Goal: Task Accomplishment & Management: Manage account settings

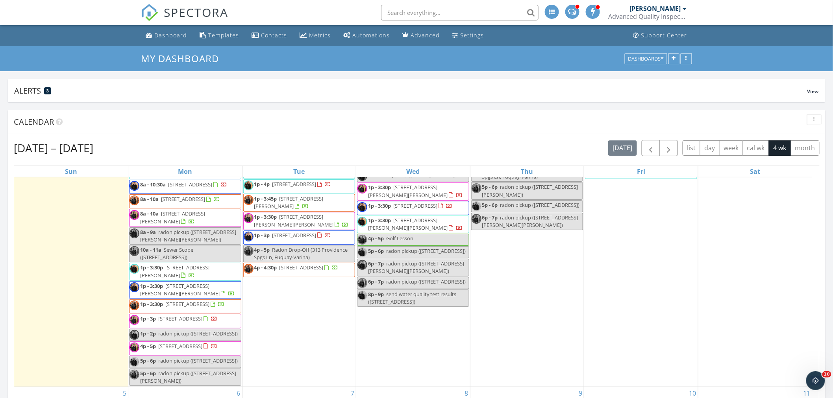
scroll to position [87, 0]
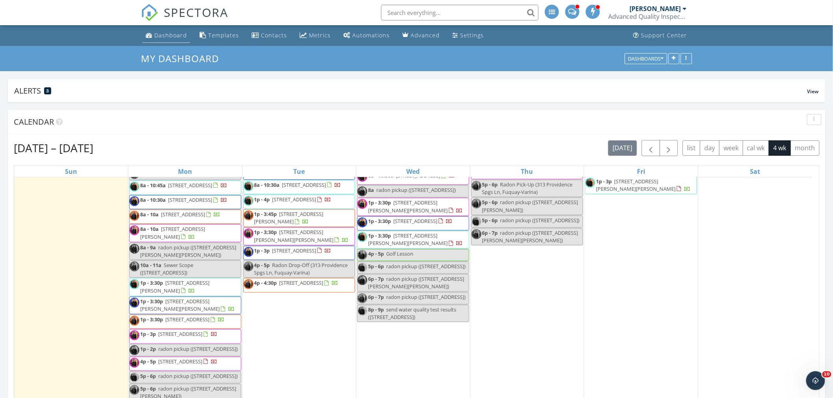
click at [174, 33] on div "Dashboard" at bounding box center [170, 34] width 33 height 7
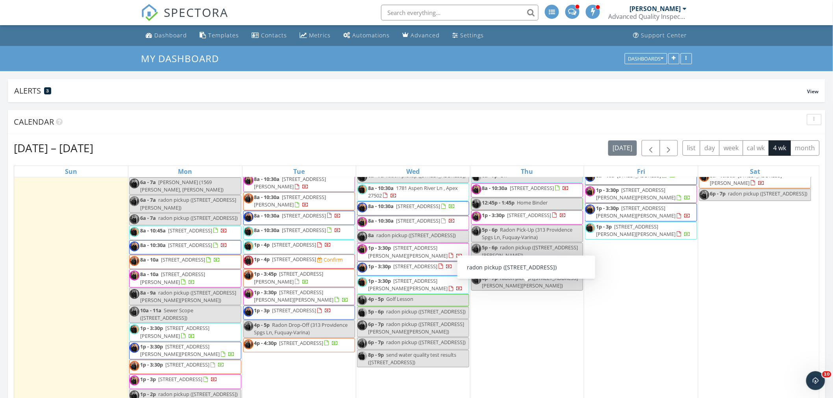
scroll to position [44, 0]
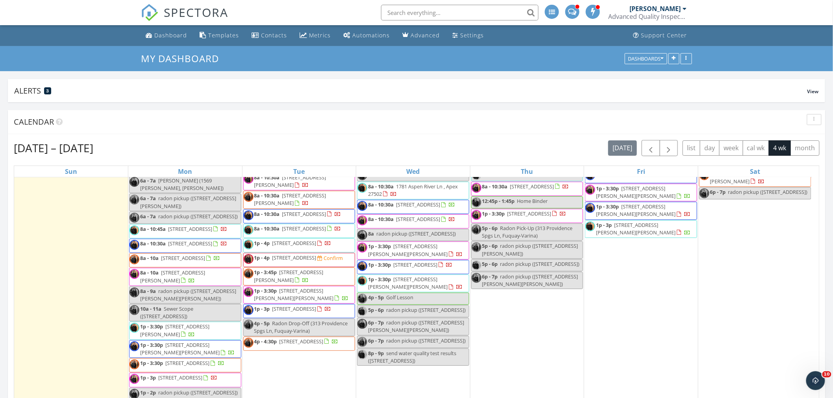
drag, startPoint x: 368, startPoint y: 274, endPoint x: 304, endPoint y: 262, distance: 64.9
click at [304, 252] on span "1p - 4p 2605 Albemarle Ave, Raleigh 27610" at bounding box center [288, 246] width 88 height 12
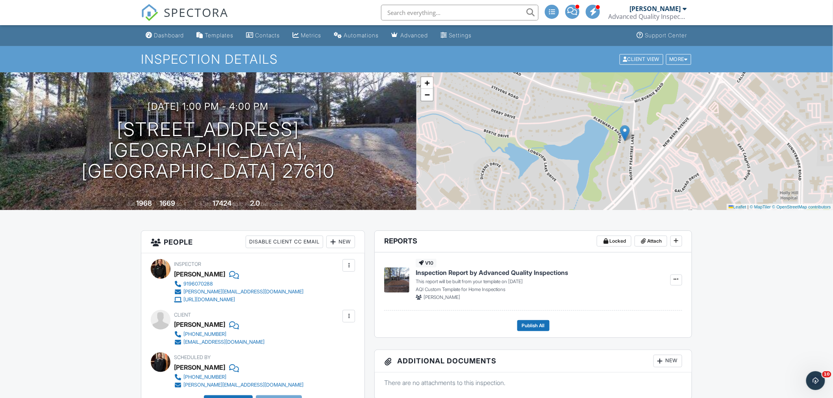
click at [335, 242] on div at bounding box center [333, 242] width 8 height 8
click at [366, 267] on li "Inspector" at bounding box center [369, 266] width 78 height 20
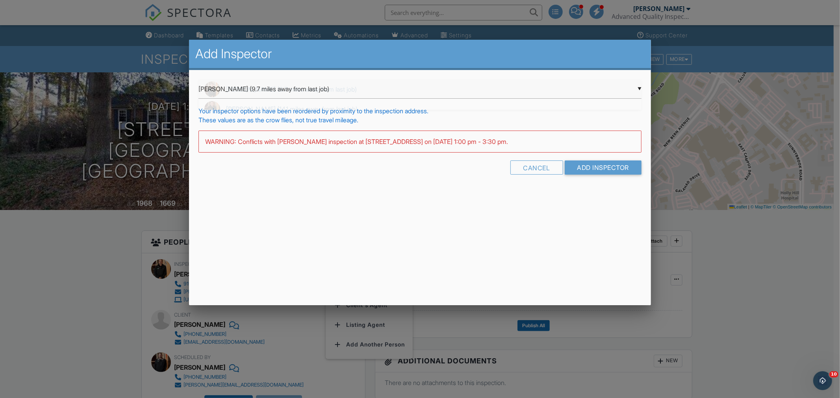
click at [266, 85] on div "▼ Loftin Latham (9.7 miles away from last job) Loftin Latham (9.7 miles away fr…" at bounding box center [419, 89] width 443 height 19
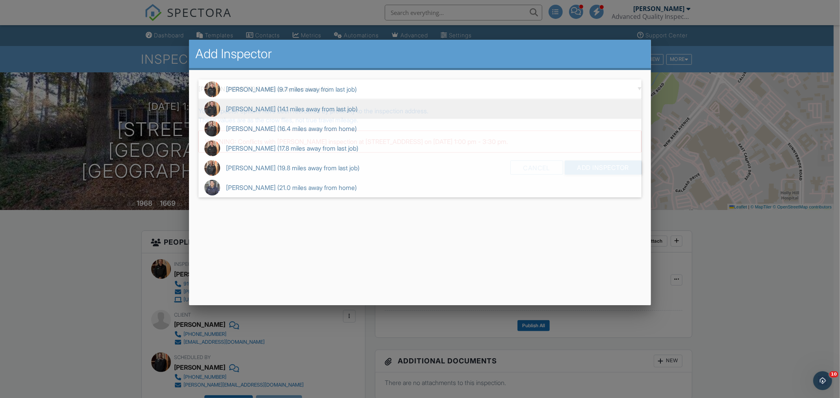
click at [289, 107] on span "Aaron Jordan (14.1 miles away from last job)" at bounding box center [419, 109] width 443 height 20
type input "Aaron Jordan (14.1 miles away from last job)"
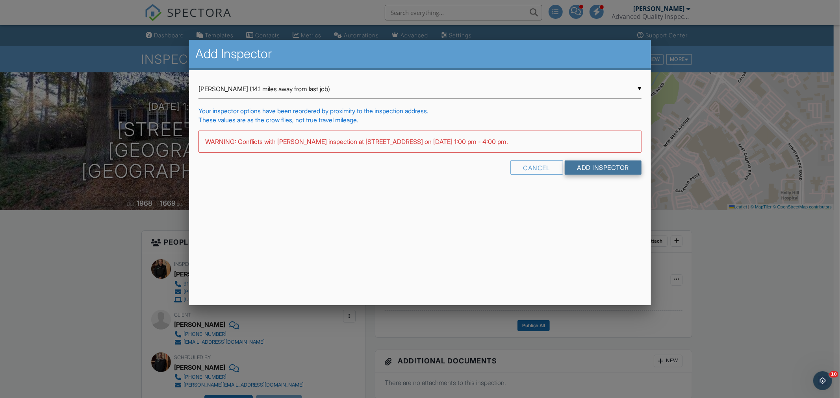
click at [585, 168] on input "Add Inspector" at bounding box center [603, 168] width 77 height 14
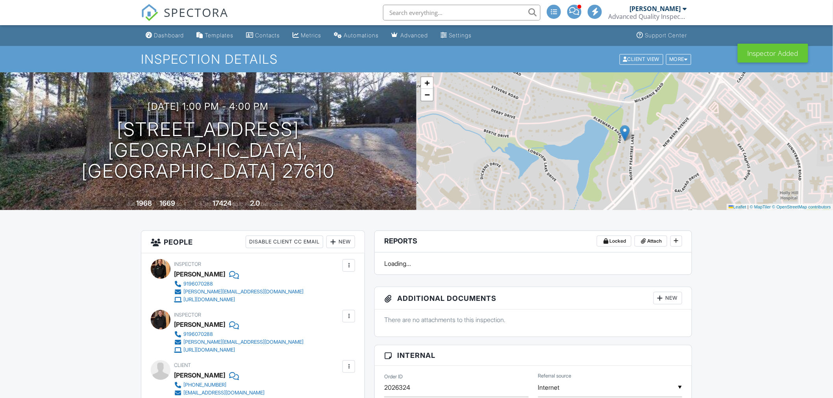
scroll to position [44, 0]
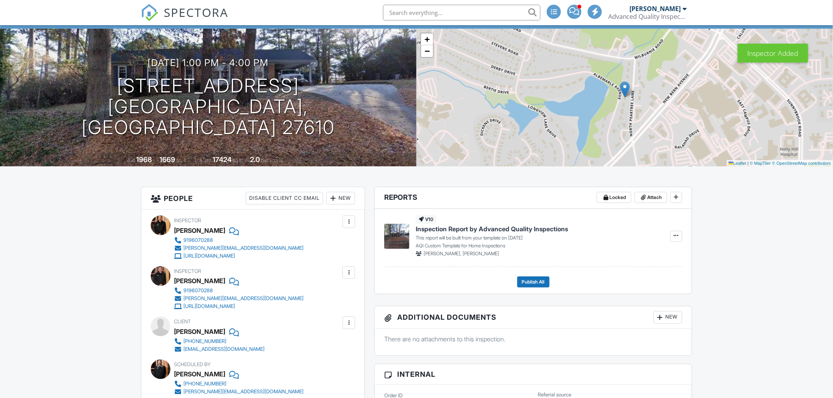
click at [349, 270] on div at bounding box center [349, 273] width 8 height 8
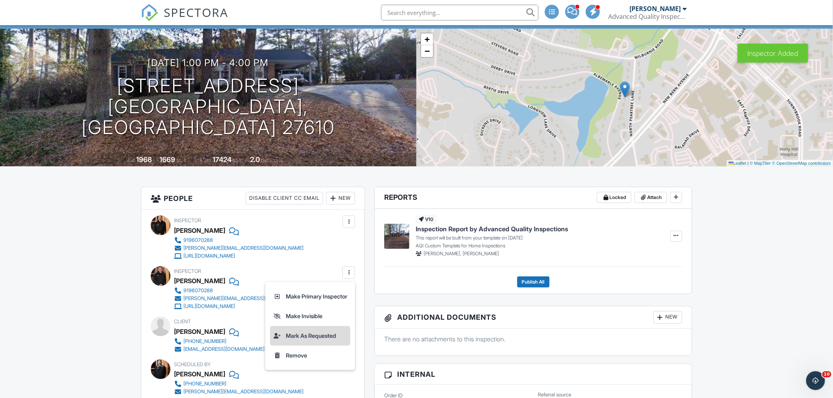
scroll to position [0, 0]
click at [321, 300] on li "Make Primary Inspector" at bounding box center [310, 297] width 80 height 20
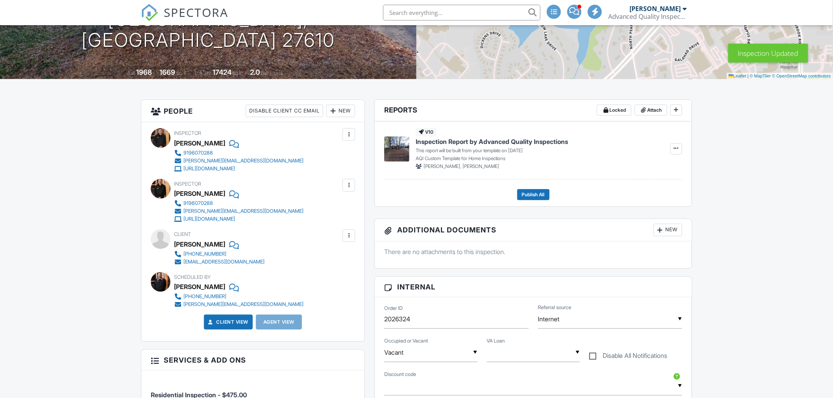
click at [350, 187] on div at bounding box center [349, 185] width 8 height 8
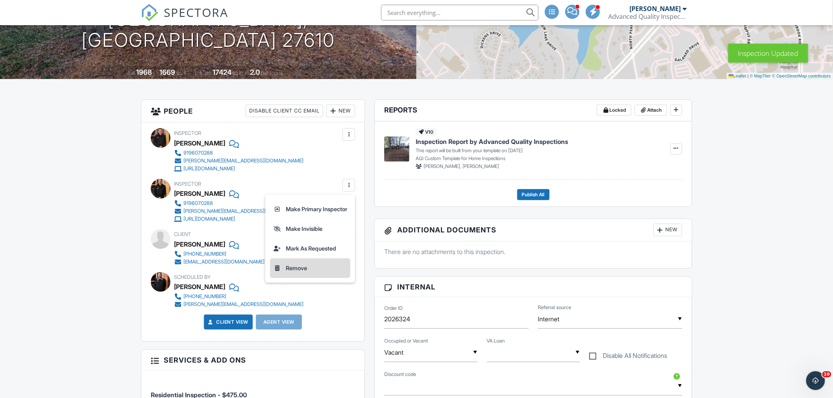
click at [294, 270] on li "Remove" at bounding box center [310, 269] width 80 height 20
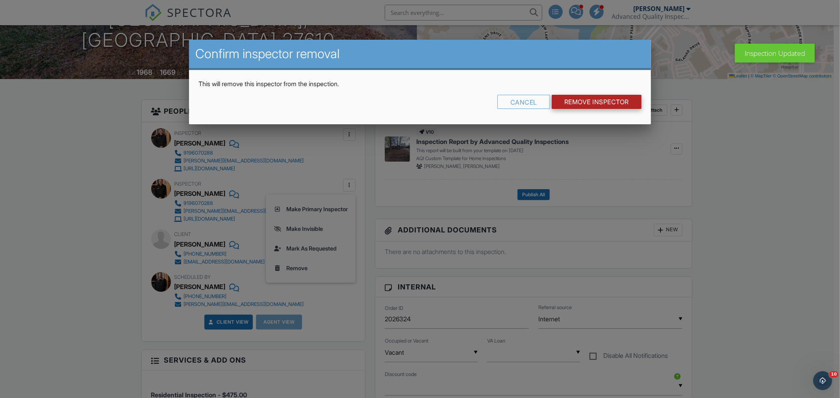
click at [576, 100] on input "Remove Inspector" at bounding box center [597, 102] width 90 height 14
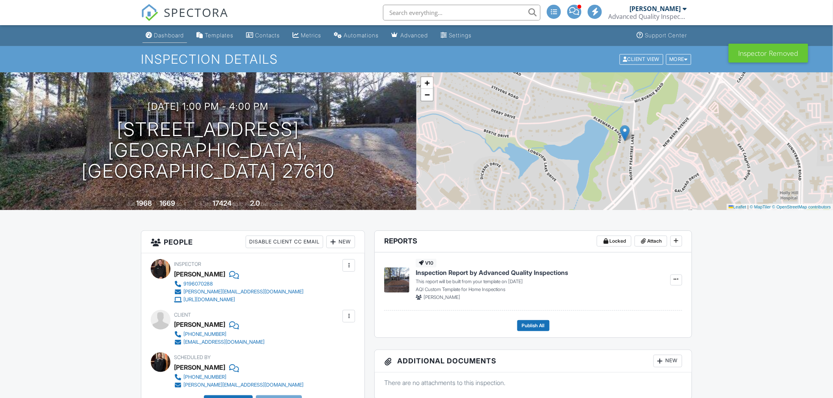
click at [174, 39] on link "Dashboard" at bounding box center [165, 35] width 44 height 15
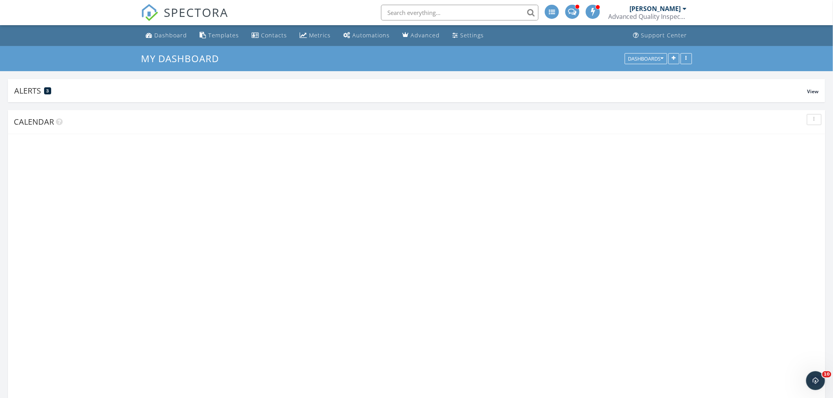
scroll to position [209, 336]
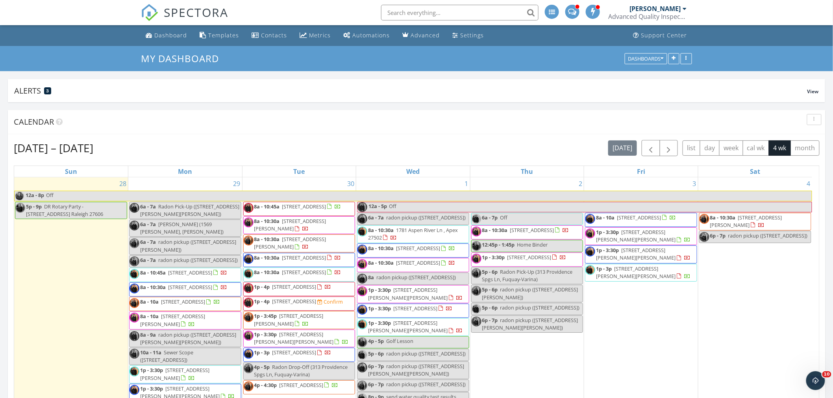
click at [324, 310] on span "1p - 4p [STREET_ADDRESS] Confirm" at bounding box center [294, 304] width 100 height 12
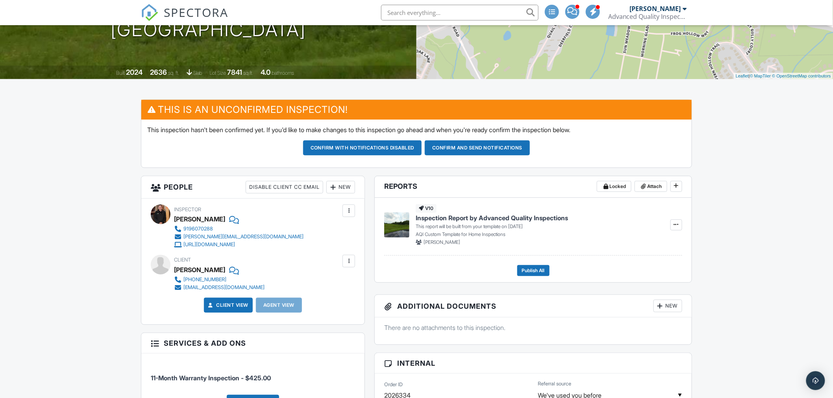
click at [348, 212] on div at bounding box center [349, 211] width 8 height 8
click at [313, 273] on li "Remove" at bounding box center [315, 275] width 69 height 20
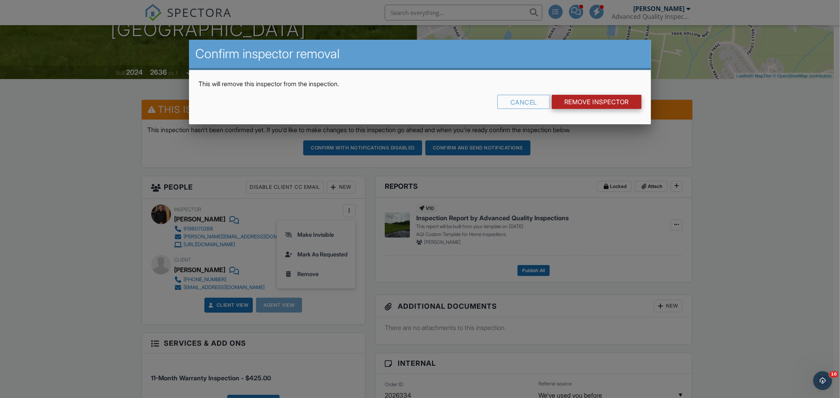
click at [592, 104] on input "Remove Inspector" at bounding box center [597, 102] width 90 height 14
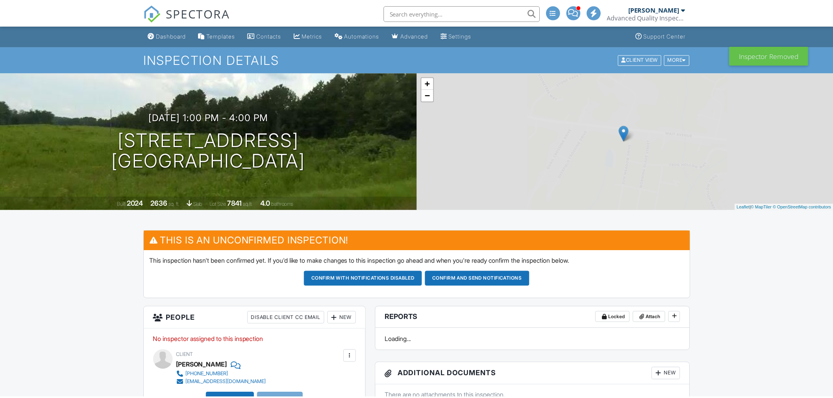
scroll to position [219, 0]
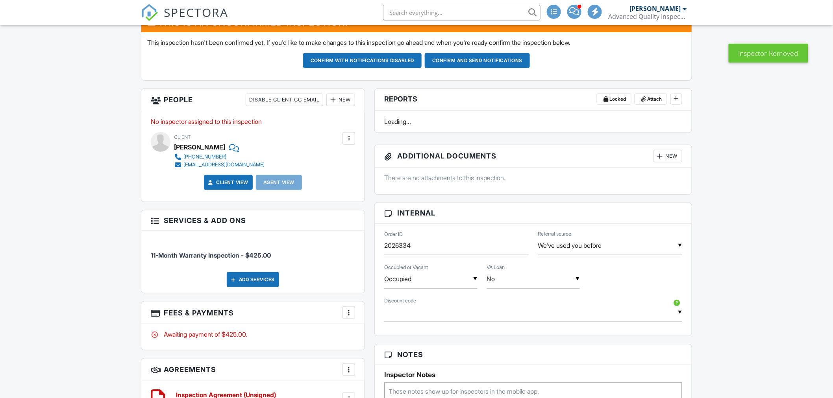
click at [337, 98] on div "New" at bounding box center [340, 100] width 29 height 13
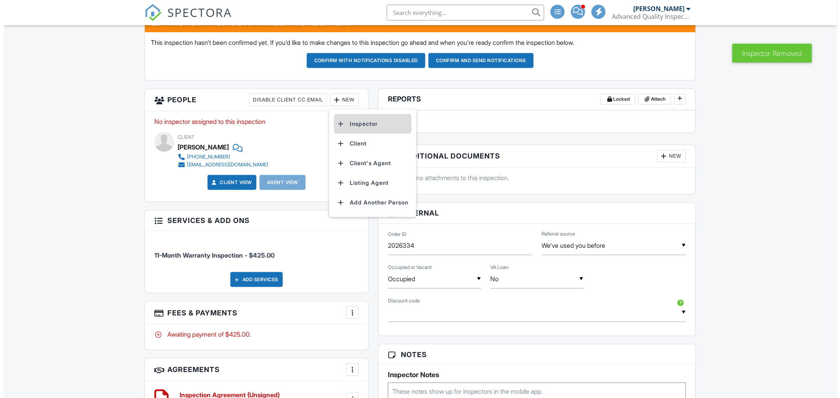
scroll to position [0, 0]
click at [356, 122] on li "Inspector" at bounding box center [369, 124] width 78 height 20
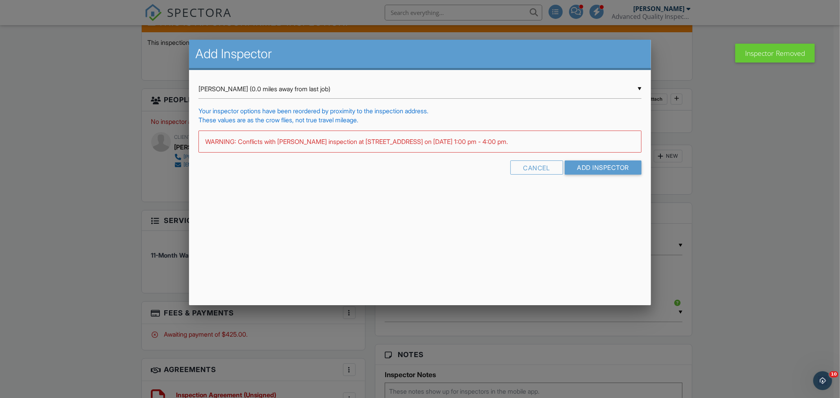
click at [265, 92] on div "▼ Aaron Jordan (0.0 miles away from last job) Aaron Jordan (0.0 miles away from…" at bounding box center [419, 89] width 443 height 19
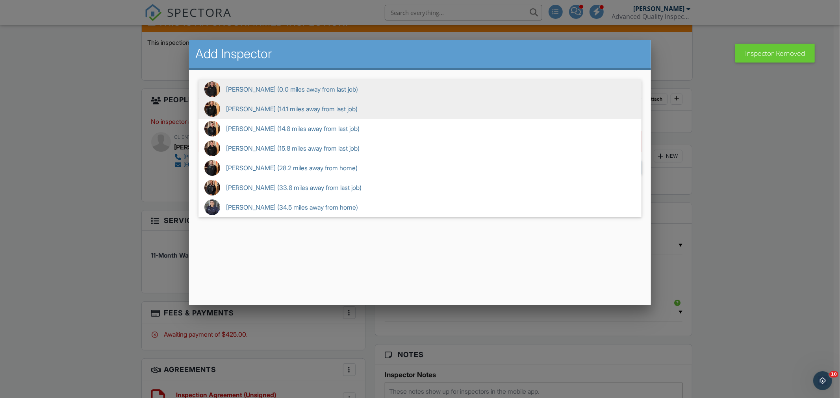
click at [285, 111] on span "Stephen Fox (14.1 miles away from last job)" at bounding box center [419, 109] width 443 height 20
type input "Stephen Fox (14.1 miles away from last job)"
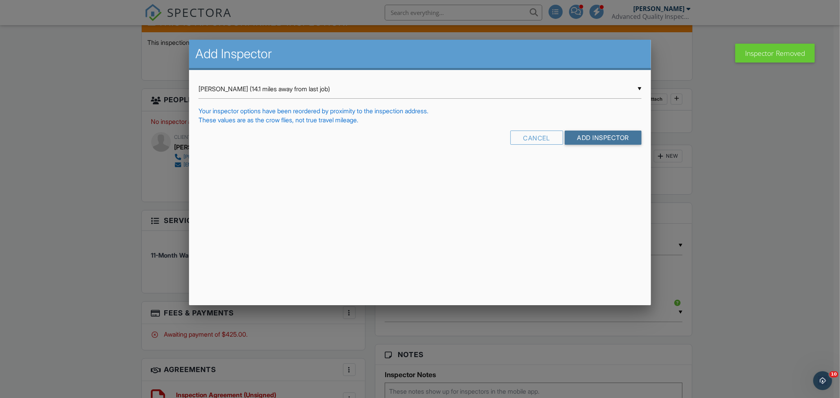
click at [587, 143] on input "Add Inspector" at bounding box center [603, 138] width 77 height 14
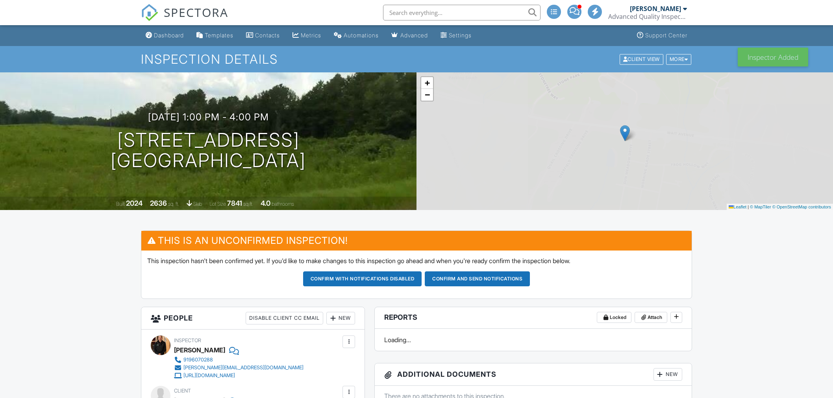
scroll to position [219, 0]
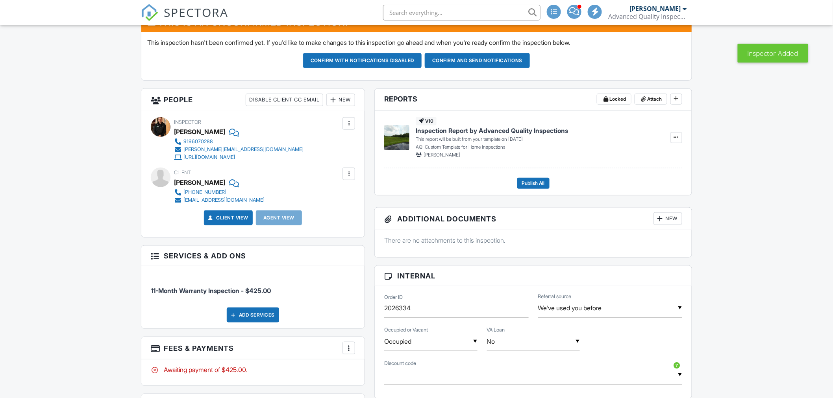
click at [346, 124] on div at bounding box center [349, 124] width 8 height 8
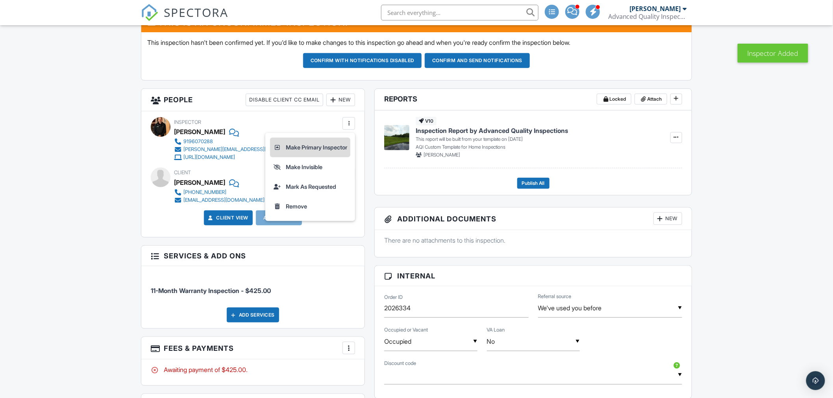
scroll to position [0, 0]
click at [306, 146] on li "Make Primary Inspector" at bounding box center [310, 148] width 80 height 20
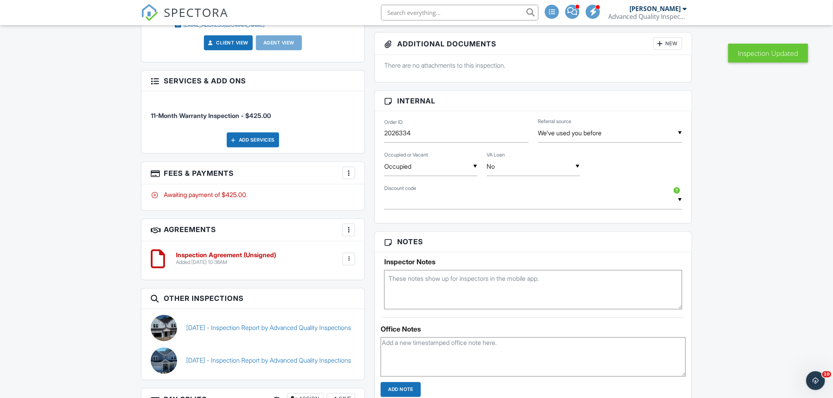
click at [437, 295] on textarea at bounding box center [533, 289] width 298 height 39
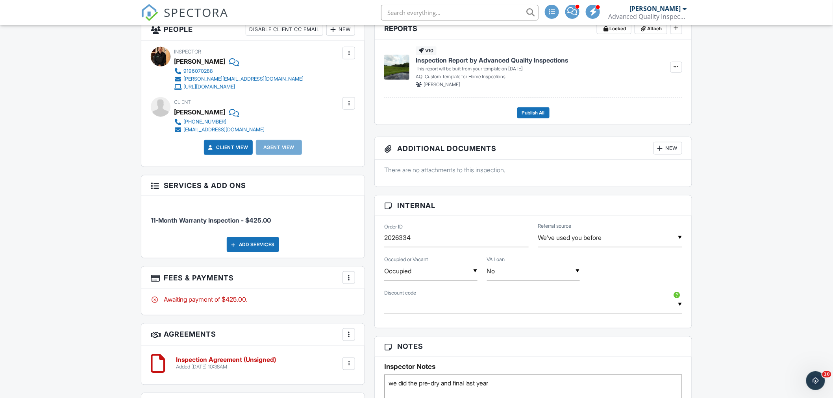
scroll to position [394, 0]
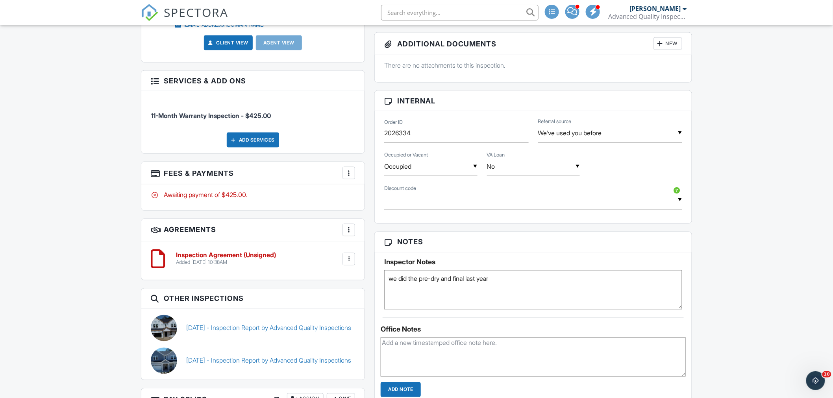
type textarea "we did the pre-dry and final last year"
click at [444, 204] on input "text" at bounding box center [533, 200] width 298 height 19
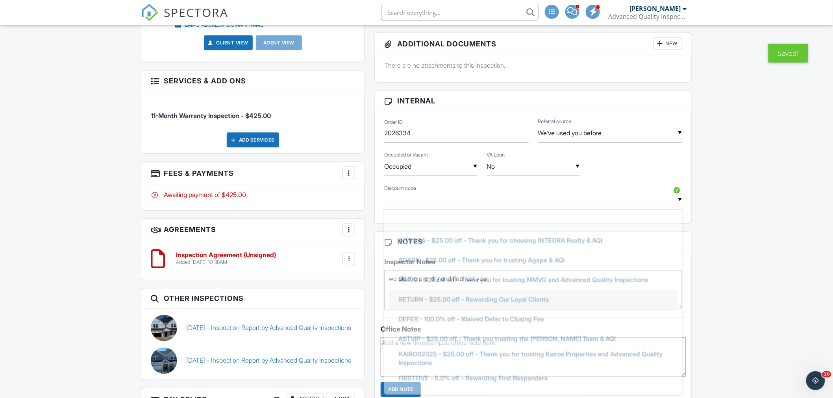
click at [431, 294] on span "RETURN - $25.00 off - Rewarding Our Loyal Clients" at bounding box center [473, 300] width 163 height 20
type input "RETURN - $25.00 off - Rewarding Our Loyal Clients"
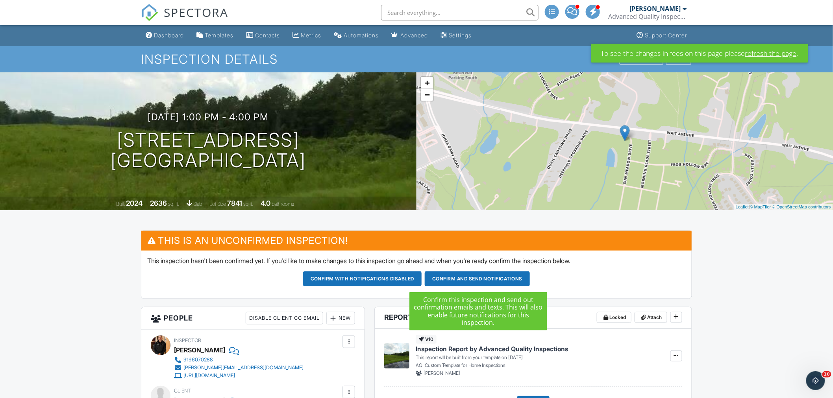
scroll to position [131, 0]
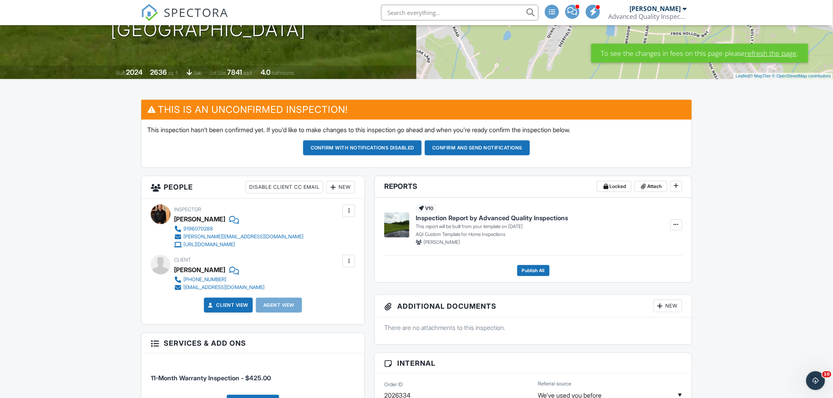
click at [474, 146] on button "Confirm and send notifications" at bounding box center [477, 148] width 105 height 15
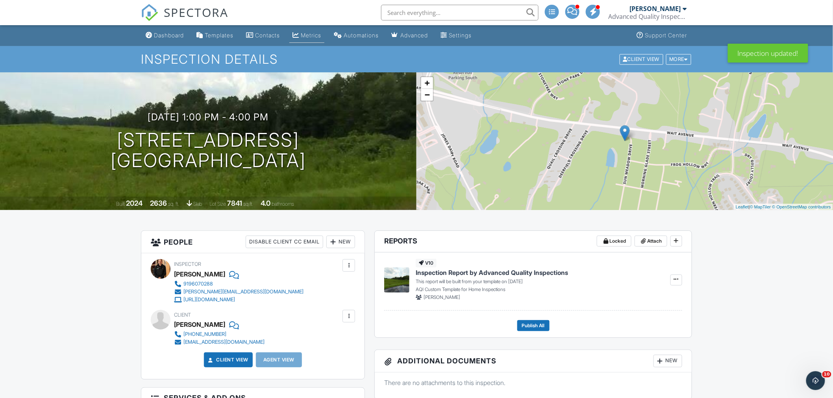
click at [314, 31] on link "Metrics" at bounding box center [306, 35] width 35 height 15
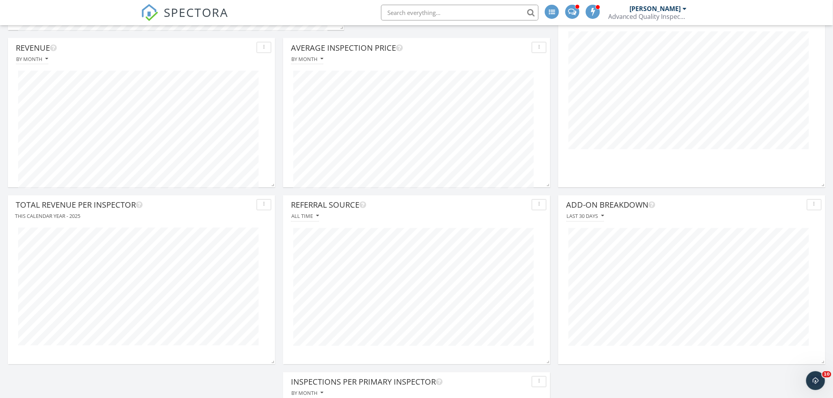
scroll to position [612, 0]
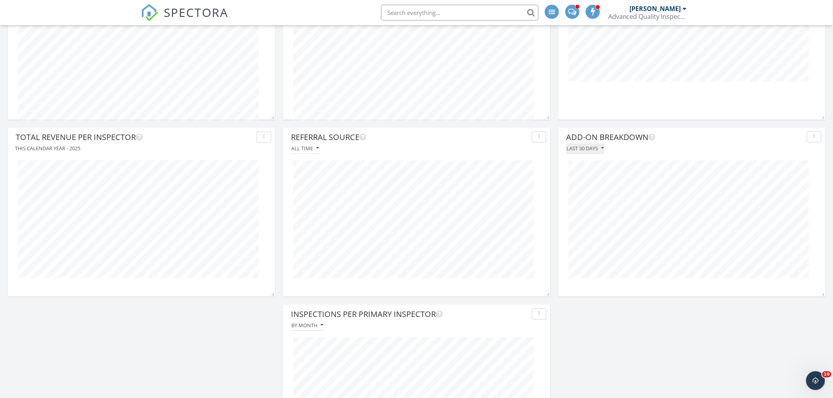
click at [602, 148] on icon "button" at bounding box center [602, 149] width 3 height 6
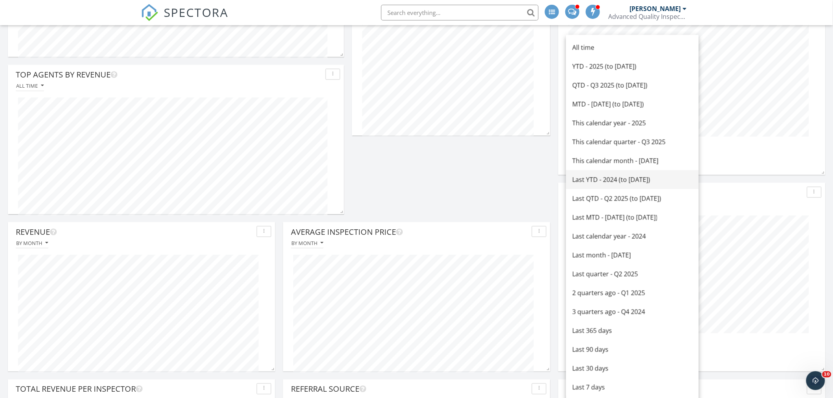
scroll to position [306, 0]
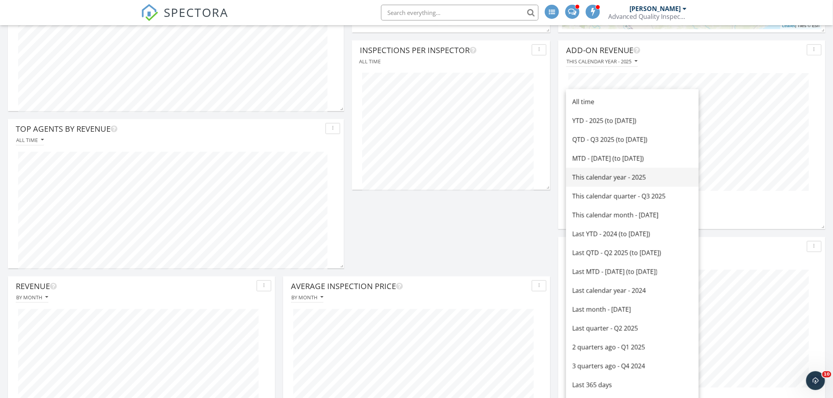
click at [622, 178] on div "This calendar year - 2025" at bounding box center [632, 177] width 120 height 9
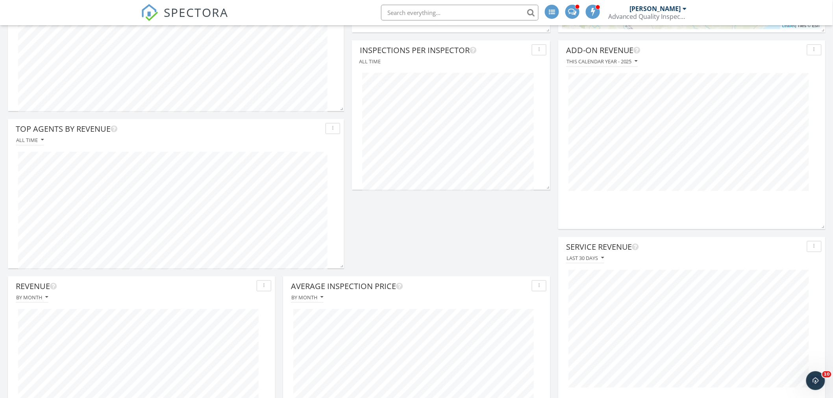
scroll to position [169, 267]
click at [600, 258] on div "Last 30 days" at bounding box center [585, 259] width 37 height 6
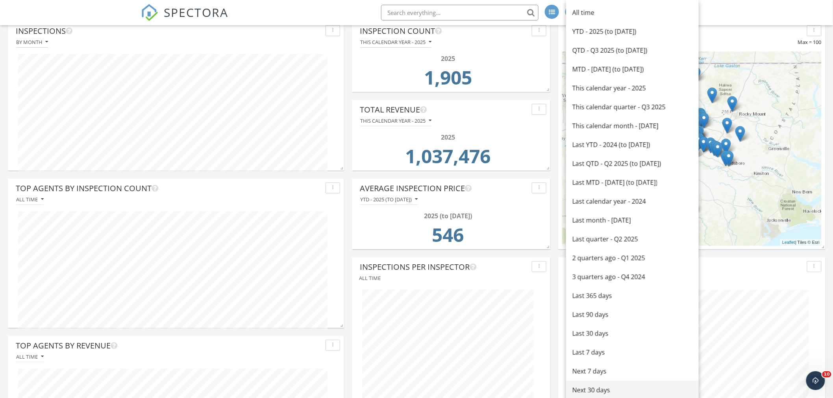
scroll to position [87, 0]
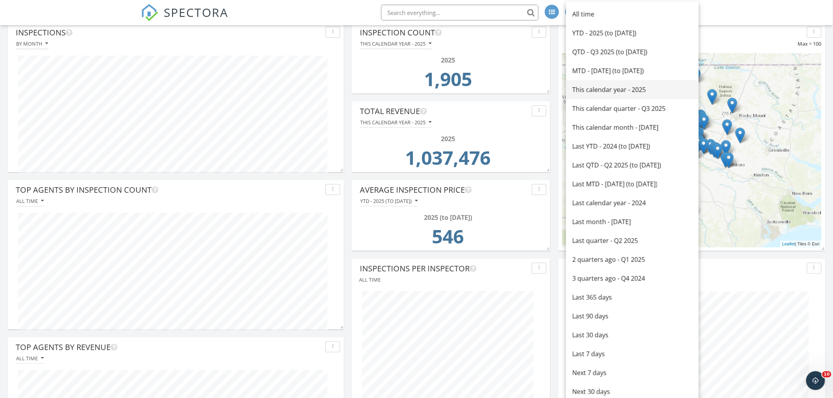
click at [613, 93] on div "This calendar year - 2025" at bounding box center [632, 89] width 120 height 9
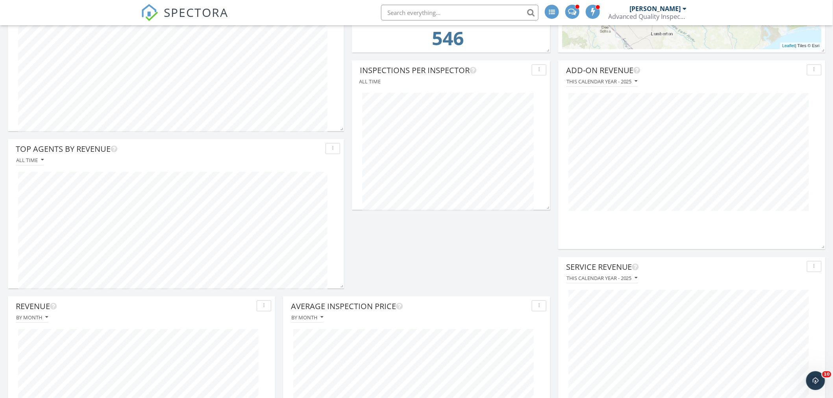
scroll to position [306, 0]
